Goal: Use online tool/utility: Utilize a website feature to perform a specific function

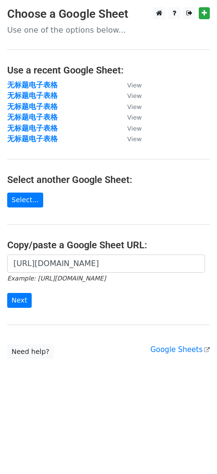
click at [21, 299] on input "Next" at bounding box center [19, 300] width 25 height 15
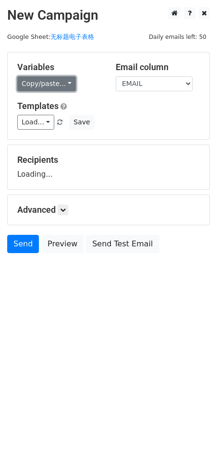
click at [40, 87] on link "Copy/paste..." at bounding box center [46, 83] width 59 height 15
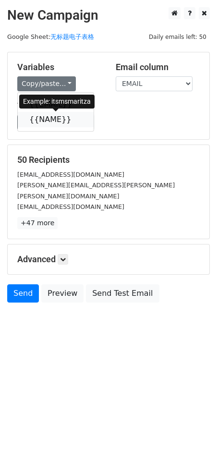
drag, startPoint x: 42, startPoint y: 119, endPoint x: 3, endPoint y: 164, distance: 59.6
click at [42, 119] on link "{{NAME}}" at bounding box center [56, 119] width 76 height 15
